Goal: Transaction & Acquisition: Purchase product/service

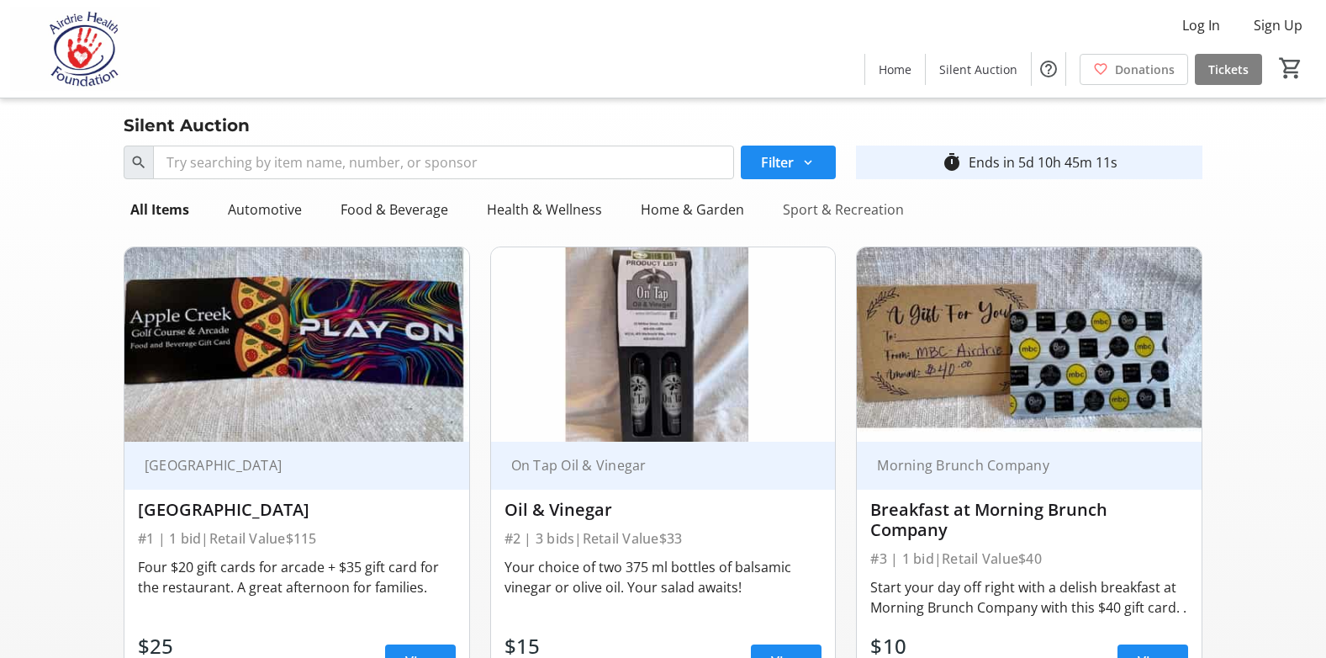
click at [816, 212] on div "Sport & Recreation" at bounding box center [843, 210] width 135 height 34
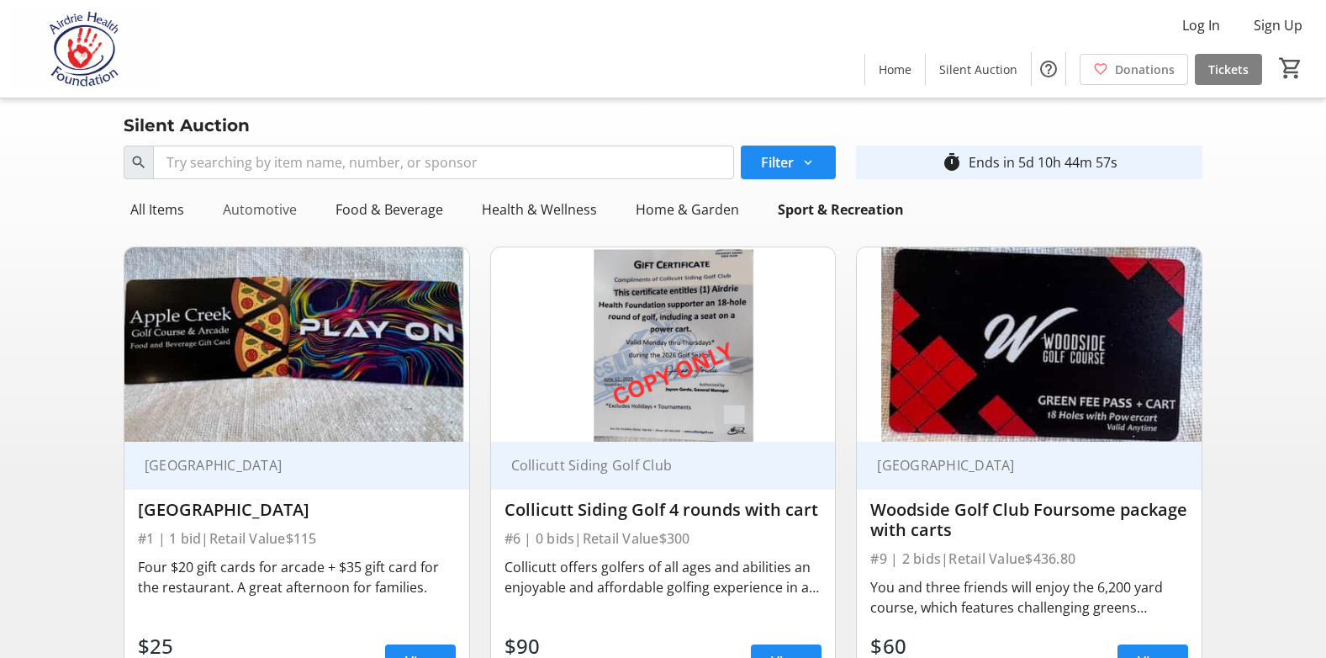
click at [240, 209] on div "Automotive" at bounding box center [259, 210] width 87 height 34
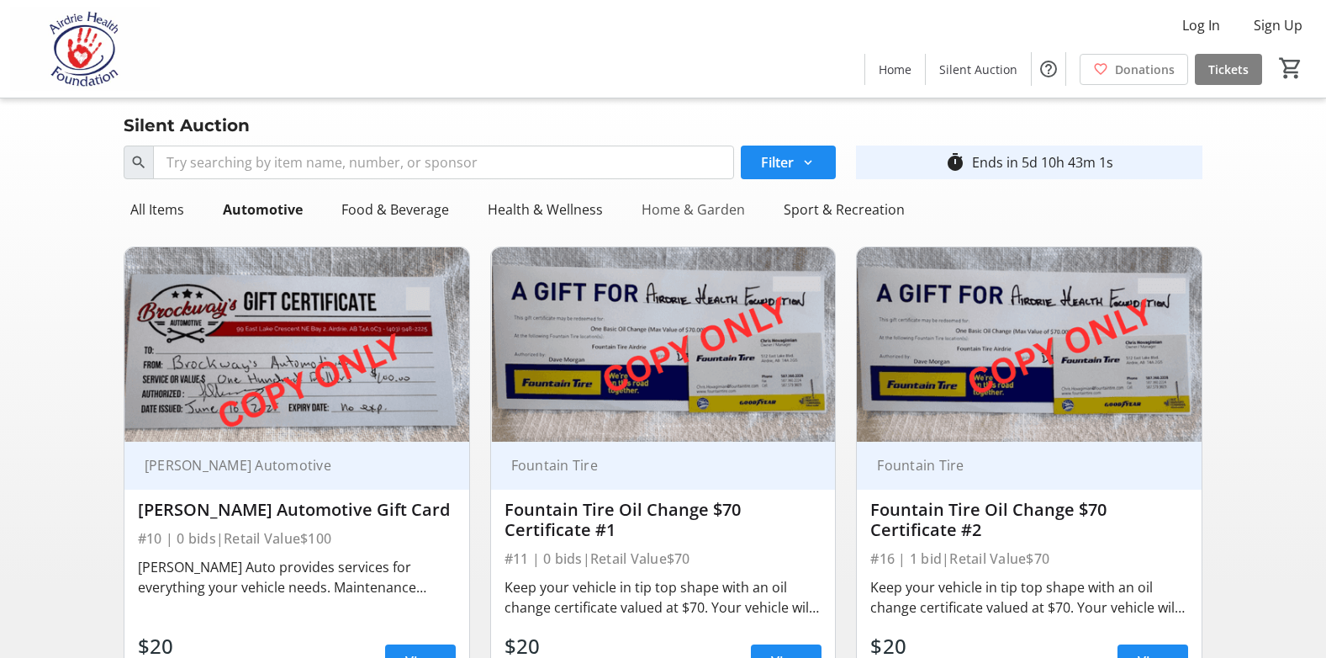
click at [694, 209] on div "Home & Garden" at bounding box center [693, 210] width 117 height 34
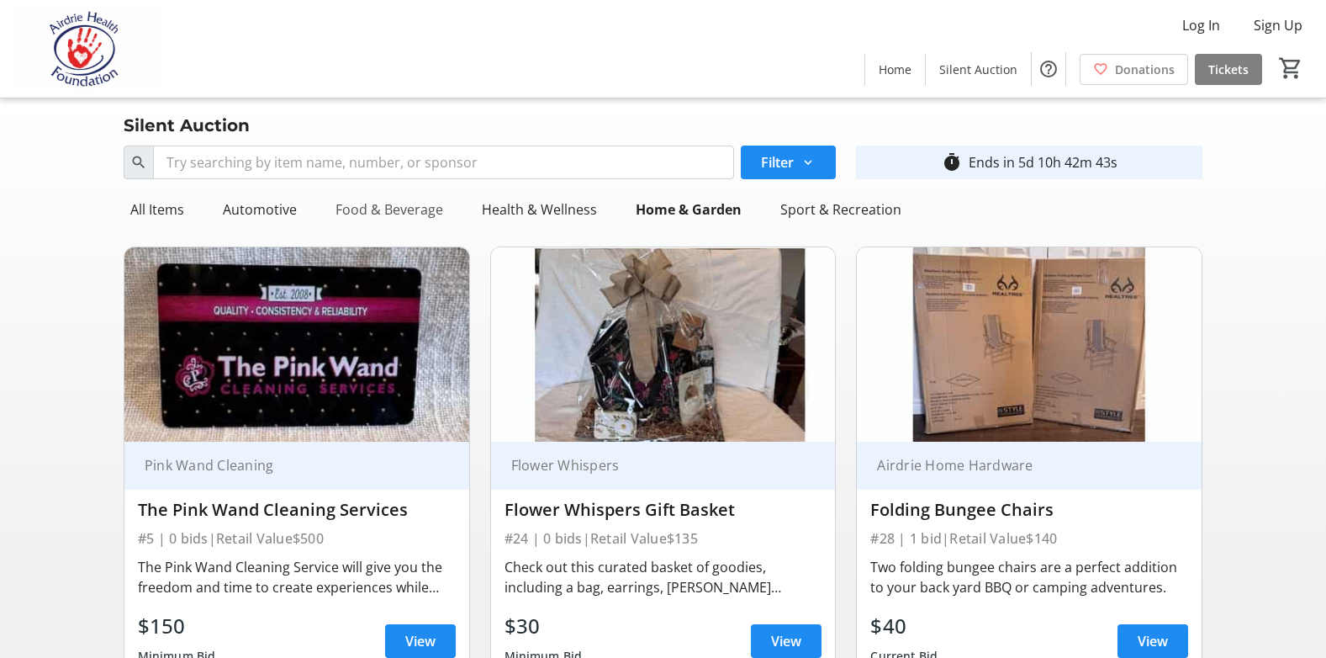
click at [351, 205] on div "Food & Beverage" at bounding box center [389, 210] width 121 height 34
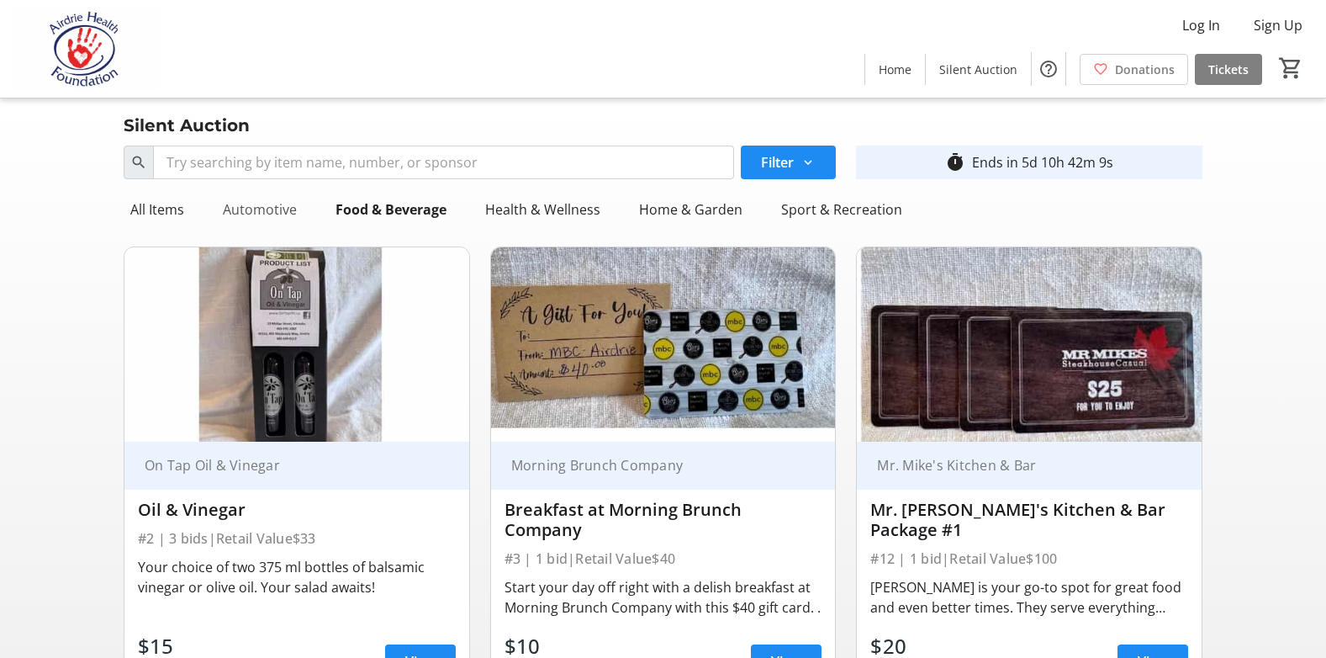
click at [246, 214] on div "Automotive" at bounding box center [259, 210] width 87 height 34
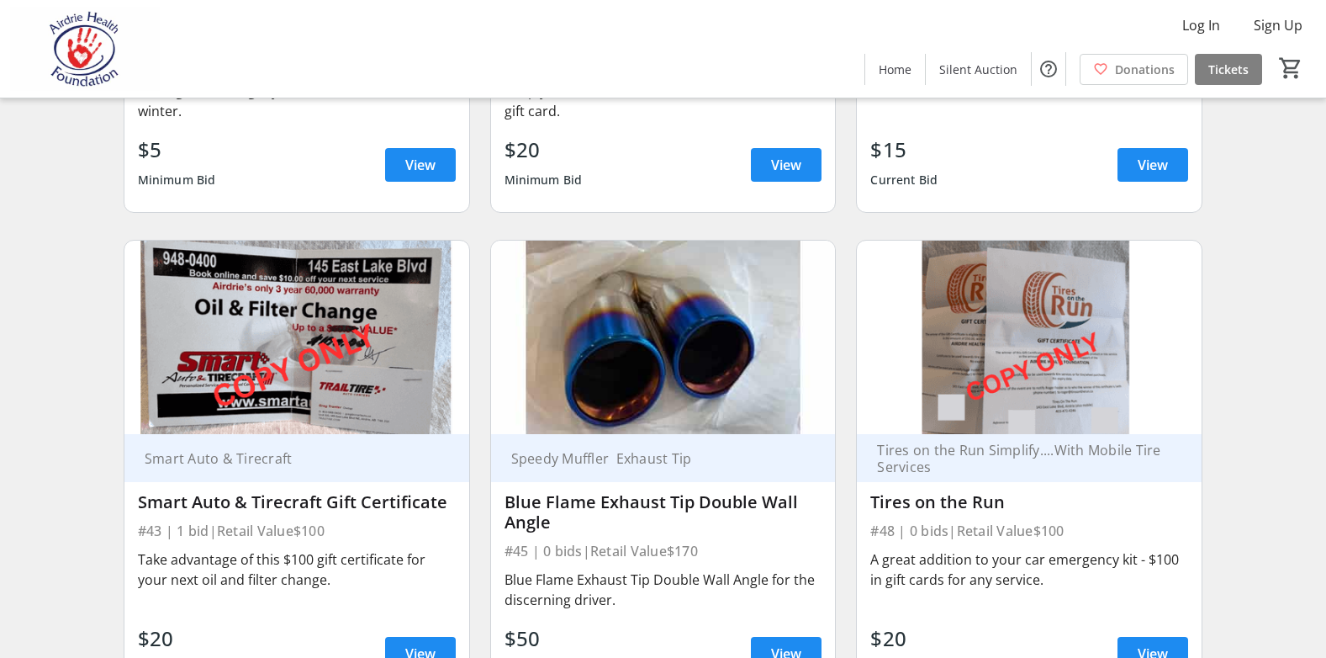
scroll to position [1528, 0]
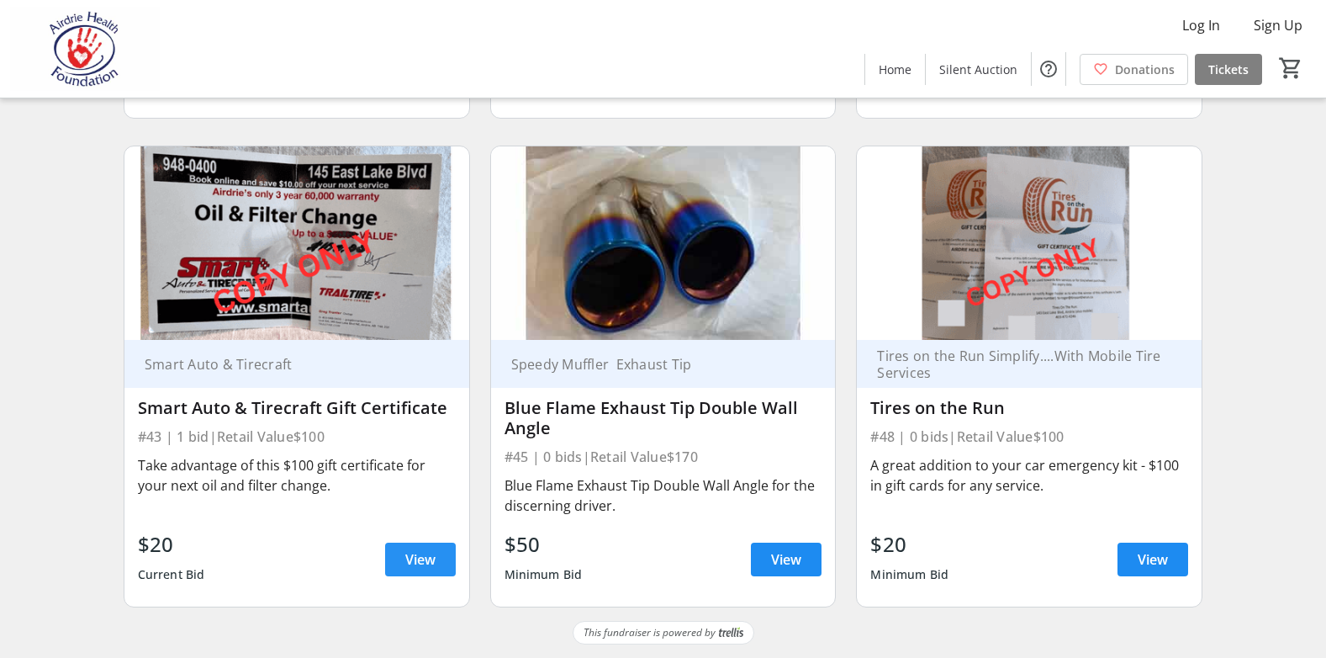
click at [432, 563] on span "View" at bounding box center [420, 559] width 30 height 20
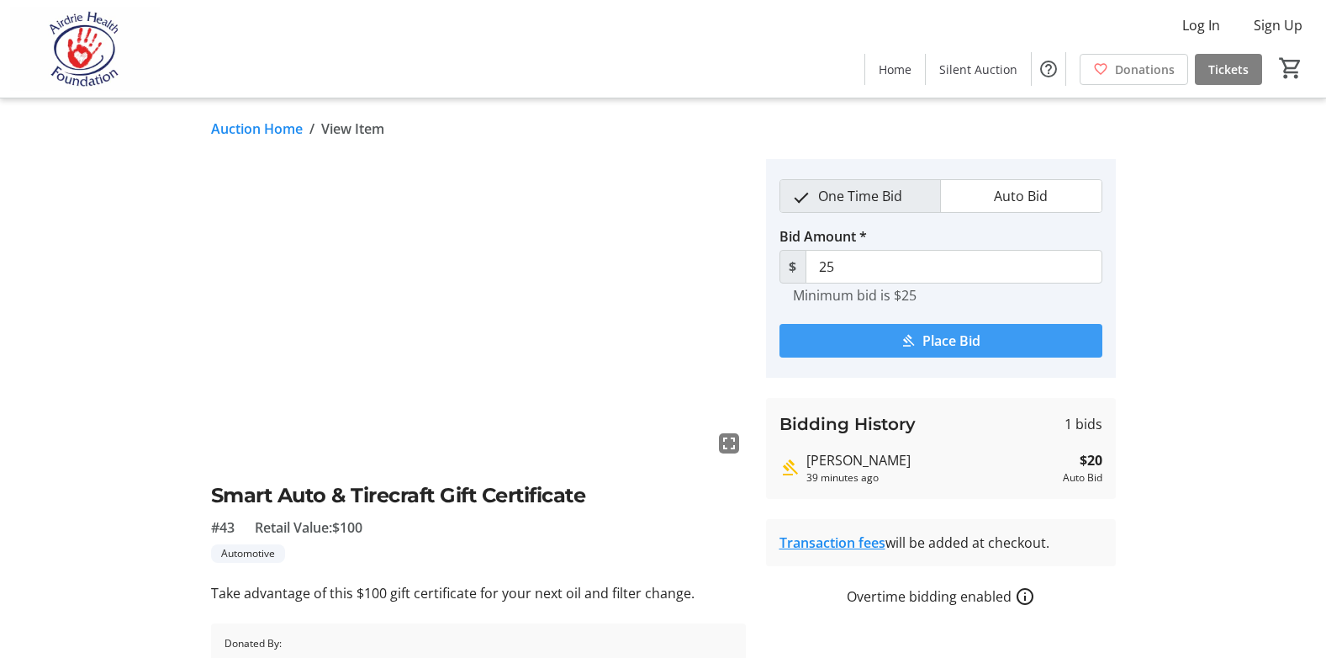
click at [953, 343] on span "Place Bid" at bounding box center [951, 340] width 58 height 20
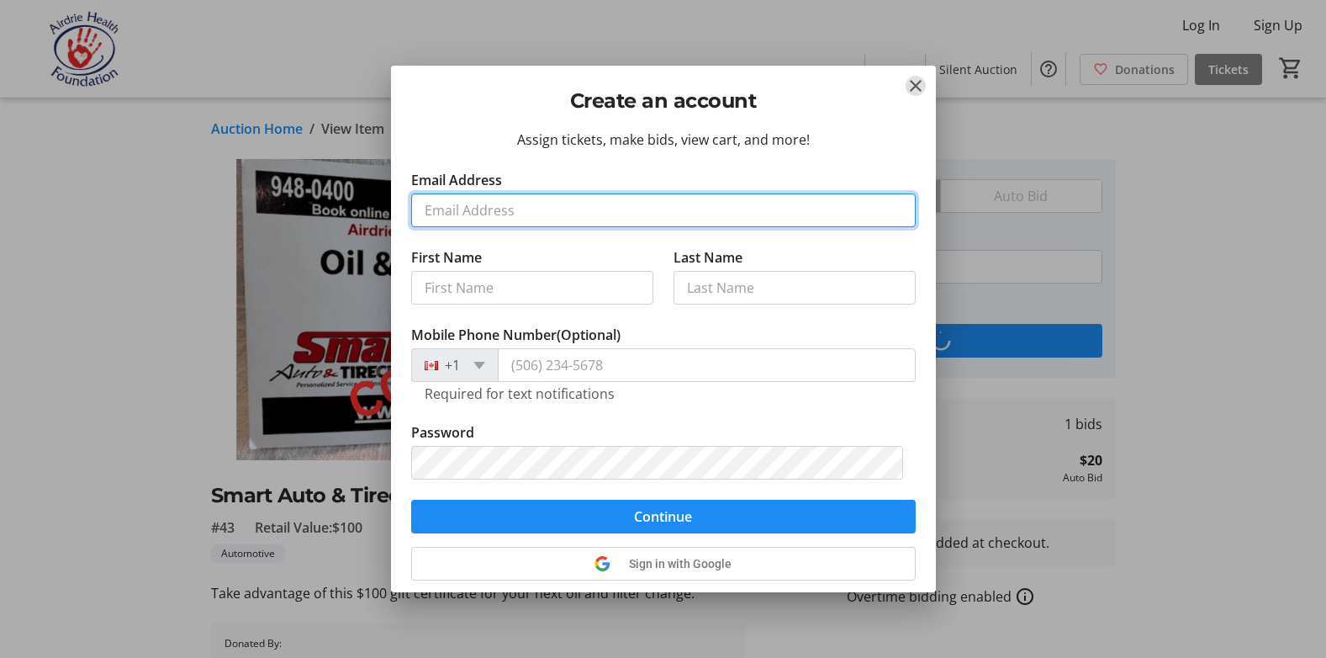
click at [515, 208] on input "Email Address" at bounding box center [663, 210] width 505 height 34
type input "[EMAIL_ADDRESS][DOMAIN_NAME]"
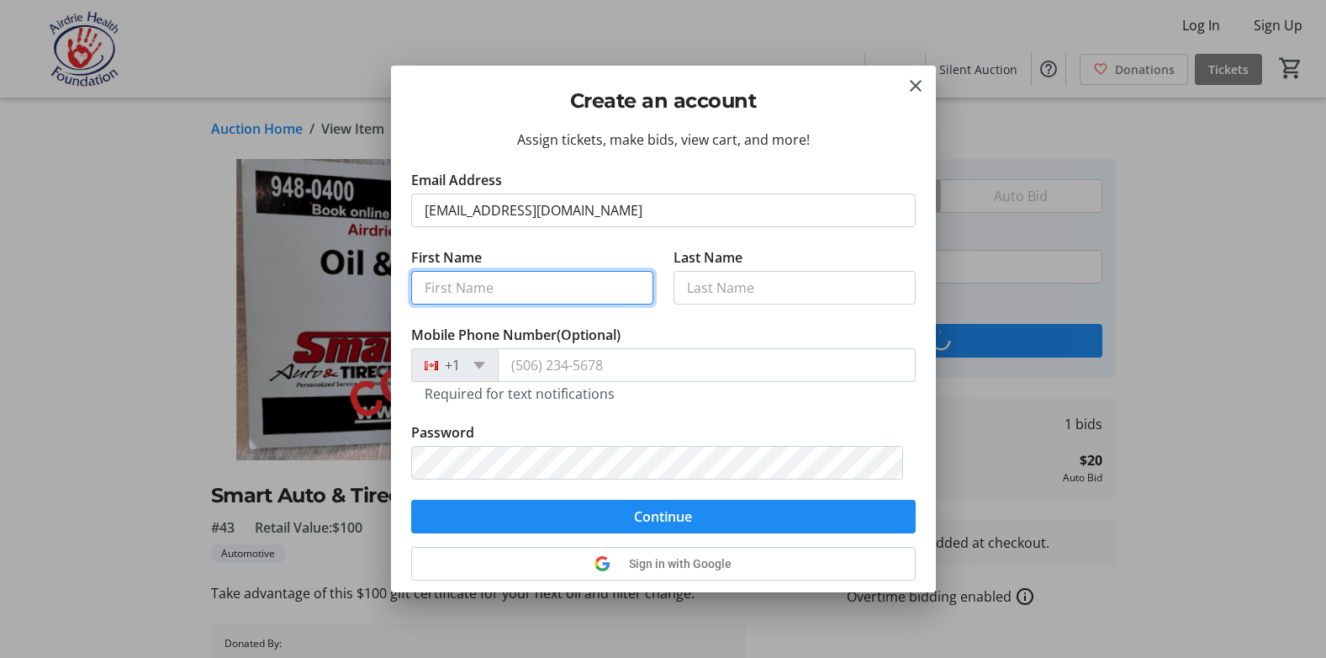
type input "[PERSON_NAME]"
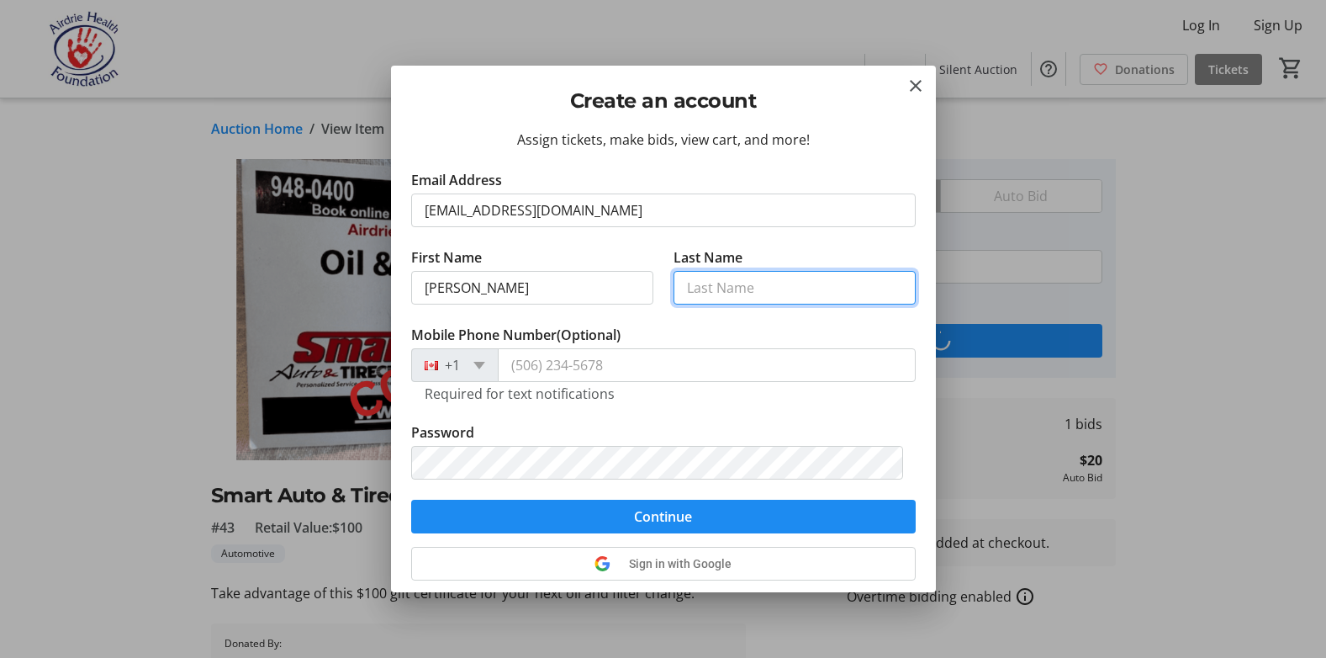
type input "[PERSON_NAME]"
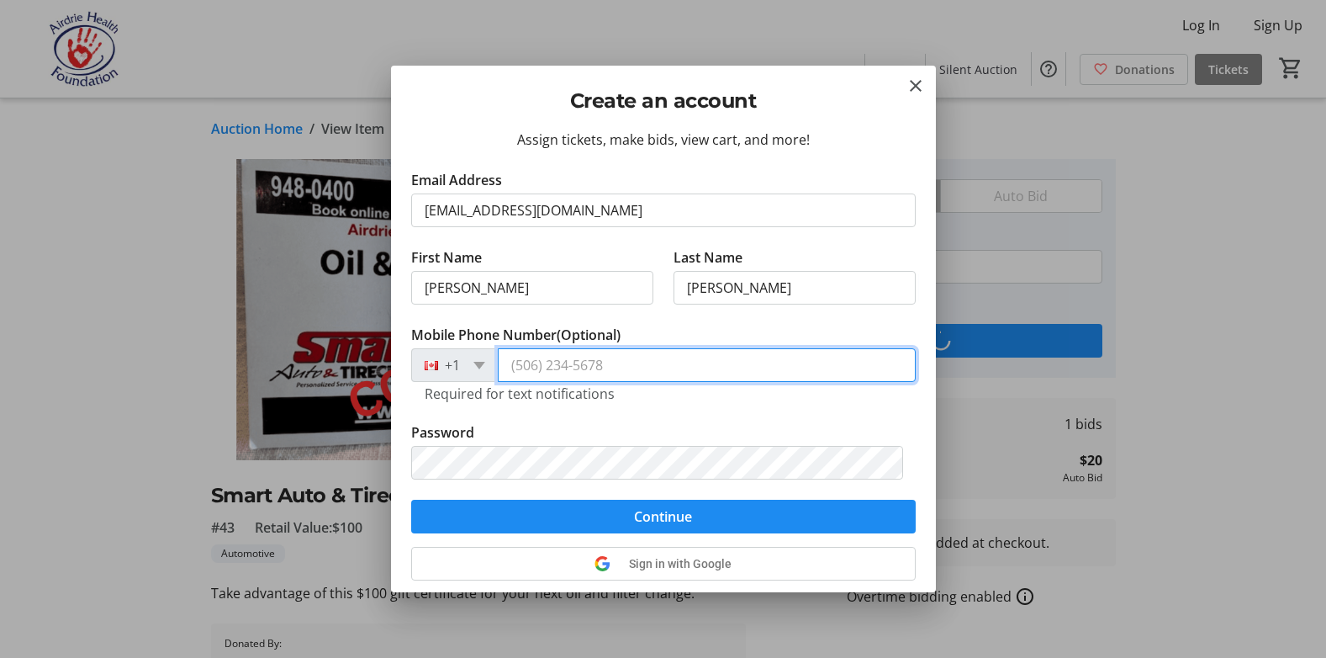
type input "[PHONE_NUMBER]"
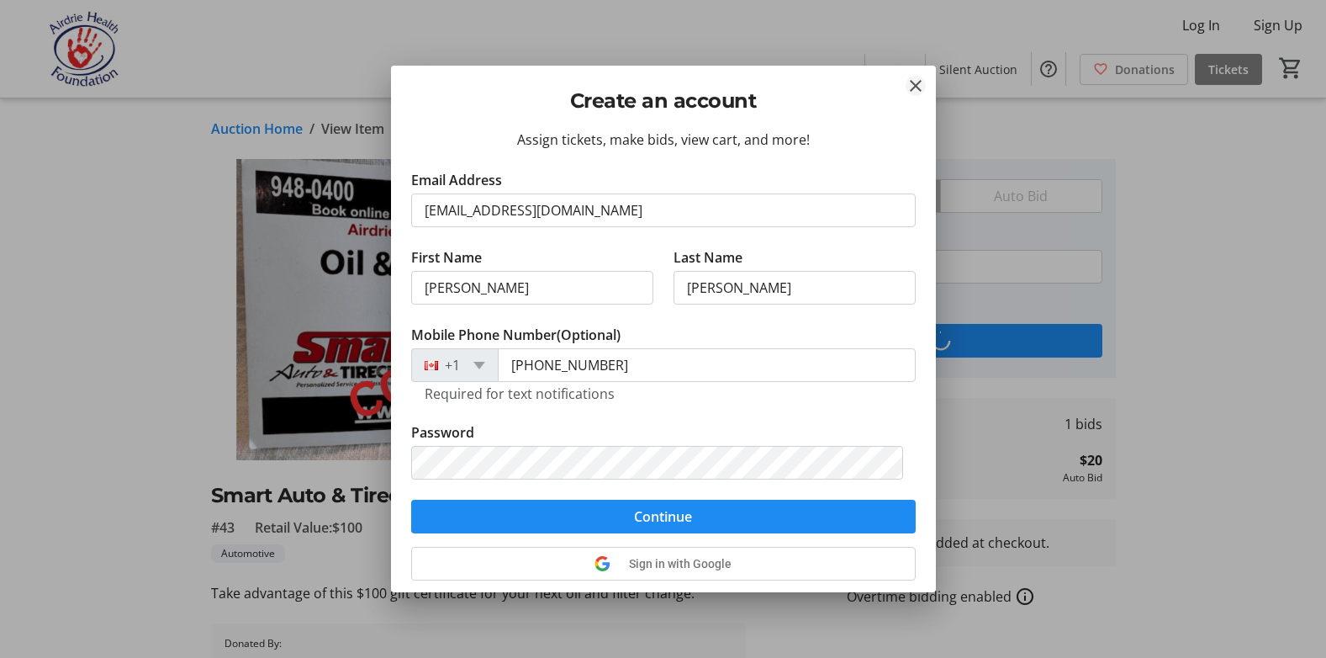
click at [915, 79] on mat-icon "Close" at bounding box center [916, 86] width 20 height 20
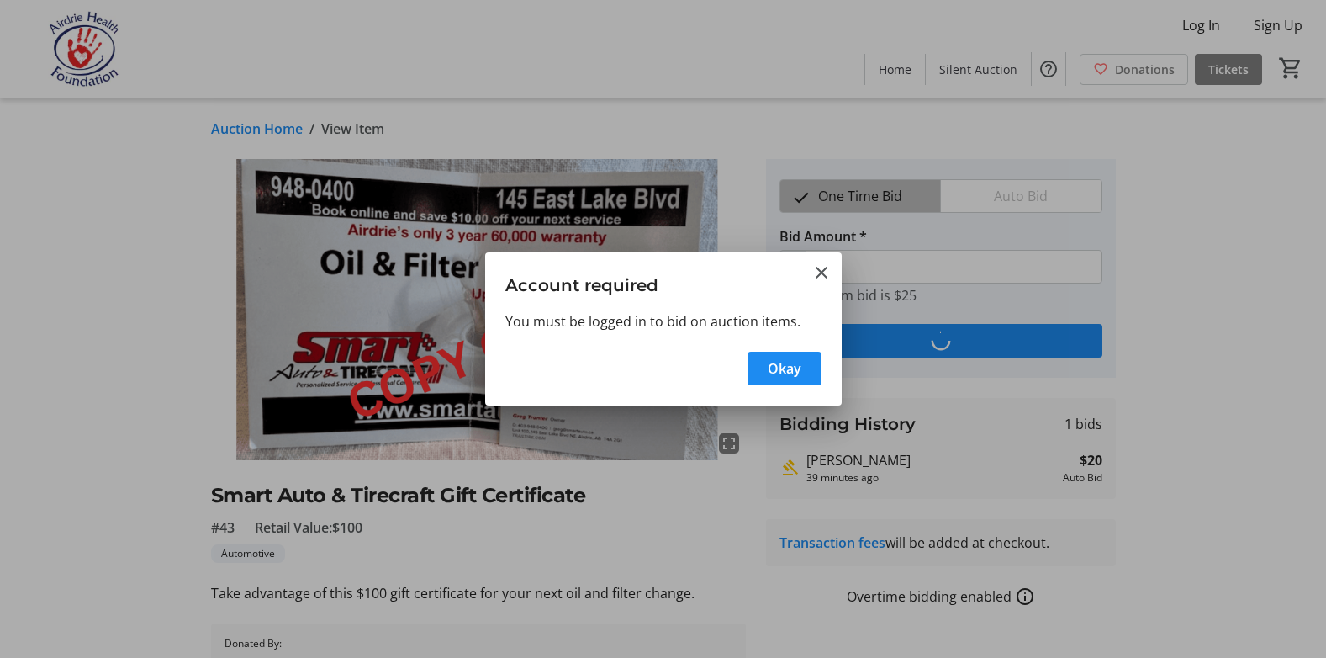
click at [822, 373] on div "Okay" at bounding box center [663, 373] width 357 height 64
click at [822, 272] on mat-icon "Close" at bounding box center [821, 272] width 20 height 20
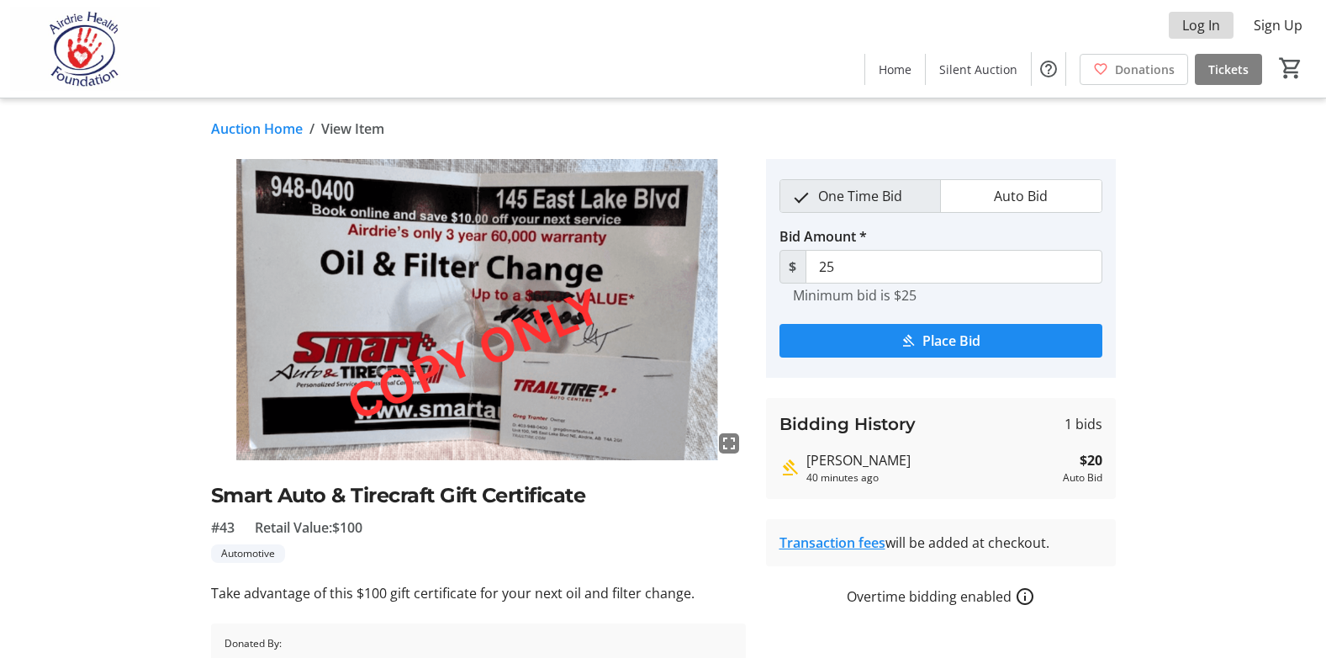
click at [1189, 29] on span "Log In" at bounding box center [1201, 25] width 38 height 20
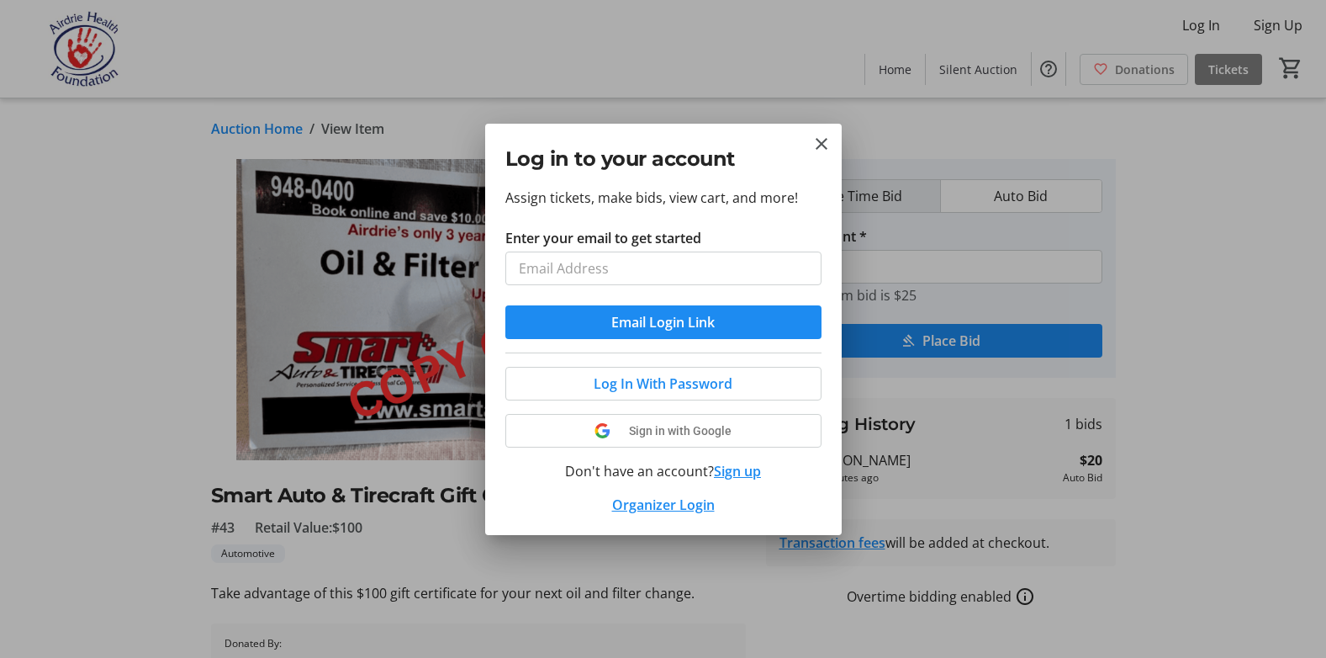
click at [647, 263] on input "Enter your email to get started" at bounding box center [663, 268] width 316 height 34
type input "[EMAIL_ADDRESS][DOMAIN_NAME]"
click at [676, 330] on span "Email Login Link" at bounding box center [662, 322] width 103 height 20
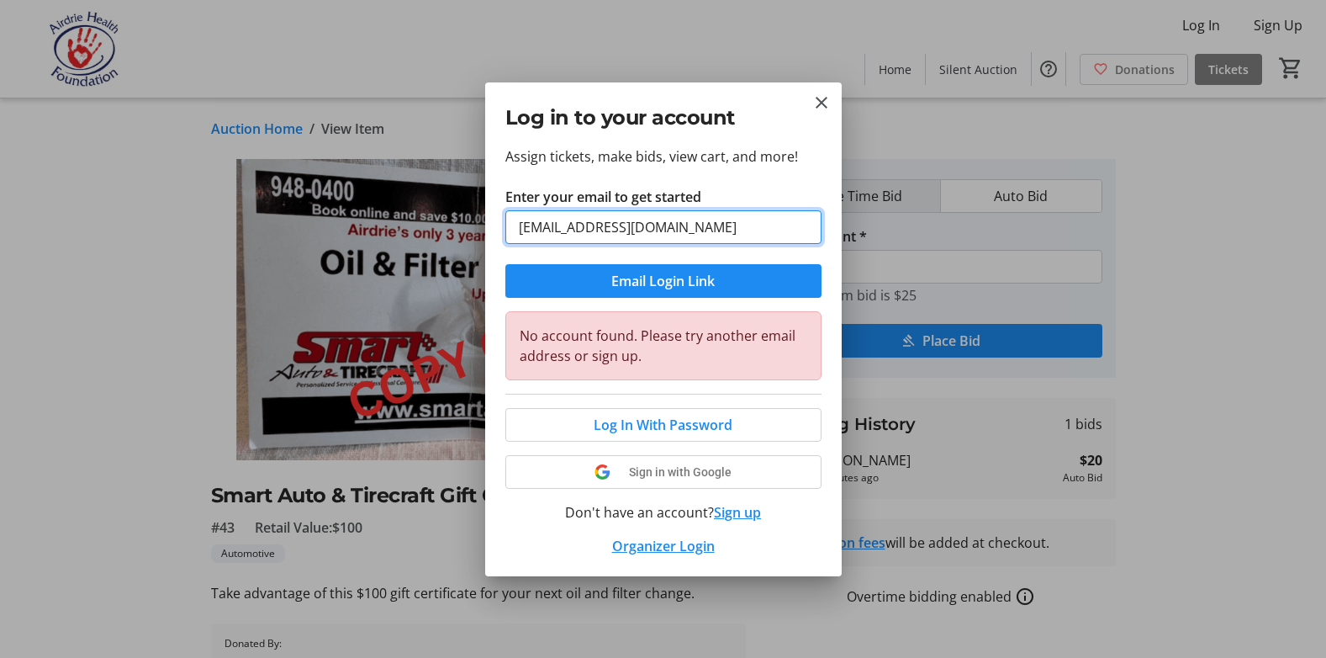
click at [733, 240] on input "[EMAIL_ADDRESS][DOMAIN_NAME]" at bounding box center [663, 227] width 316 height 34
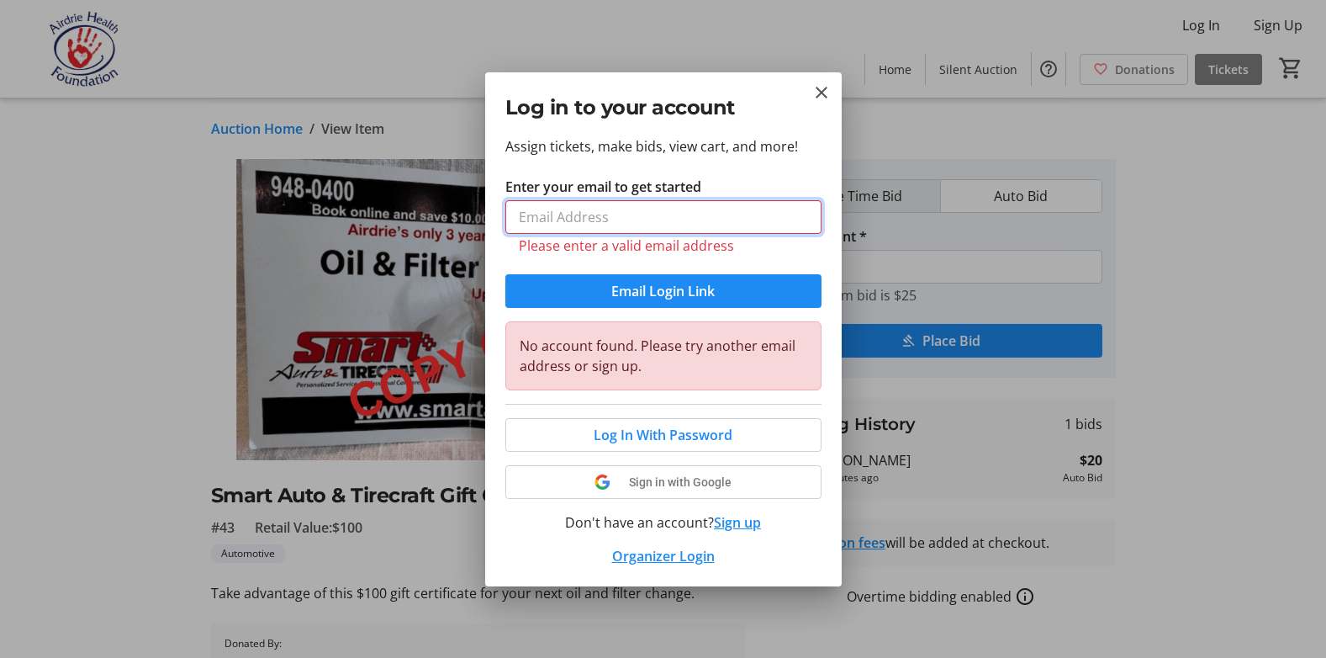
click at [581, 225] on input "Enter your email to get started" at bounding box center [663, 217] width 316 height 34
type input "[EMAIL_ADDRESS][DOMAIN_NAME]"
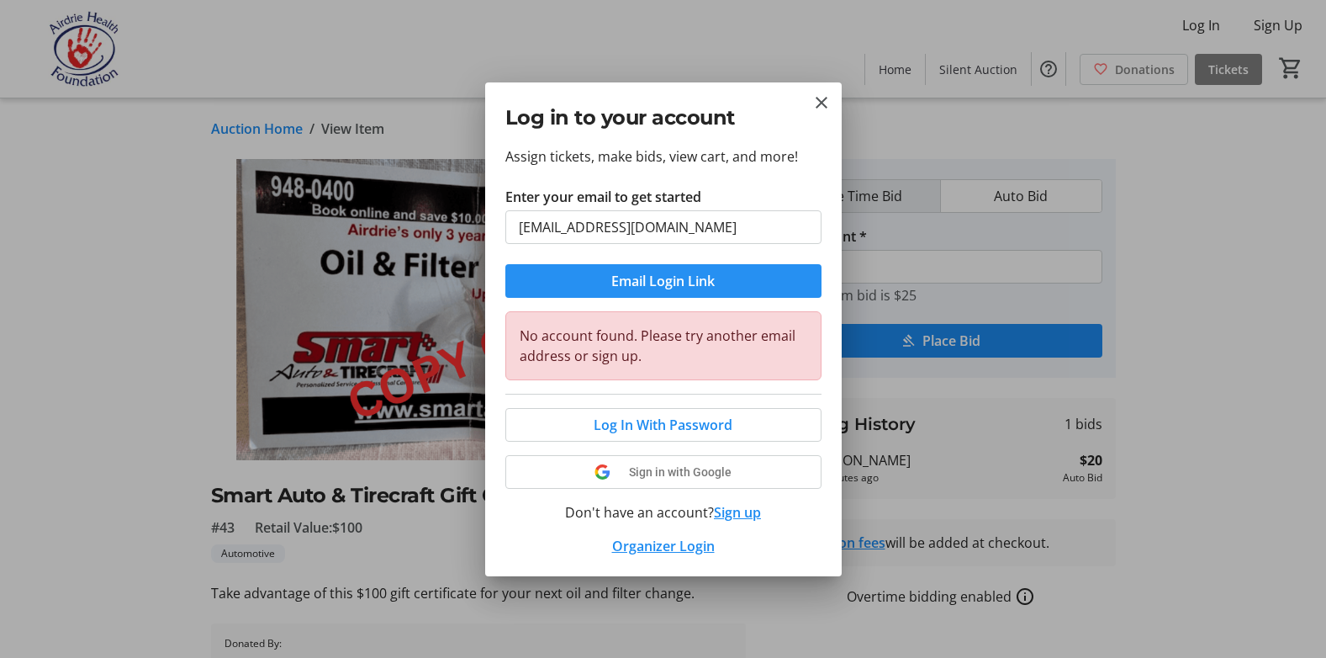
click at [674, 286] on span "Email Login Link" at bounding box center [662, 281] width 103 height 20
click at [819, 98] on mat-icon "Close" at bounding box center [821, 102] width 20 height 20
